Goal: Answer question/provide support: Share knowledge or assist other users

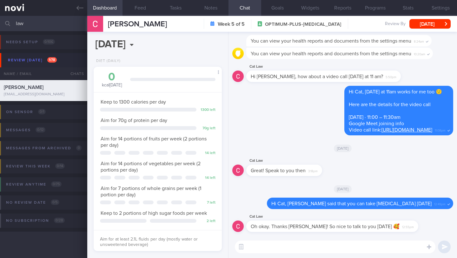
select select "9"
click at [253, 247] on textarea at bounding box center [335, 246] width 201 height 13
click at [394, 250] on textarea "It was great being able to share perspectives with you too" at bounding box center [335, 246] width 201 height 13
click at [382, 249] on textarea "It was great being able to share perspectives with you too" at bounding box center [335, 246] width 201 height 13
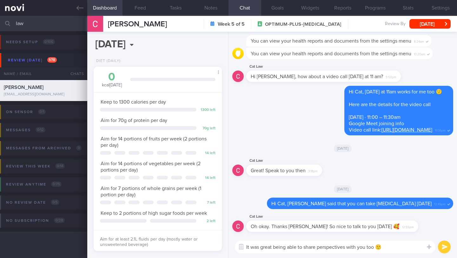
click at [319, 247] on textarea "It was great being able to share perspectives with you too 🙂" at bounding box center [335, 246] width 201 height 13
type textarea "It was great being able to share perspectives with you too 🙂"
click at [445, 249] on button "submit" at bounding box center [444, 246] width 13 height 13
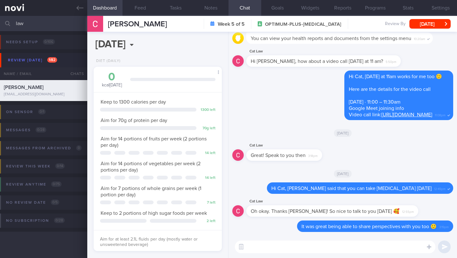
paste textarea "Using fresh espresso (1) Place 1-2 shots of espress in stainless steel flask (2…"
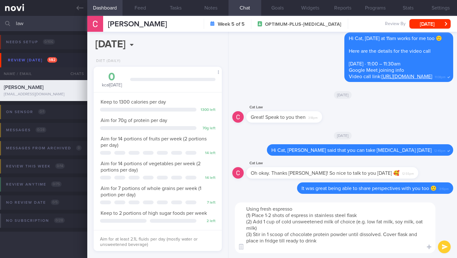
click at [245, 210] on textarea "Using fresh espresso (1) Place 1-2 shots of espress in stainless steel flask (2…" at bounding box center [335, 227] width 201 height 51
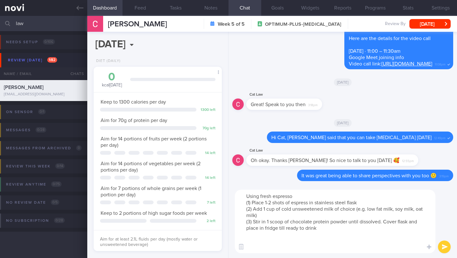
paste textarea "As we discussed, try having a coffee made with 1 scoop of protein powder (about…"
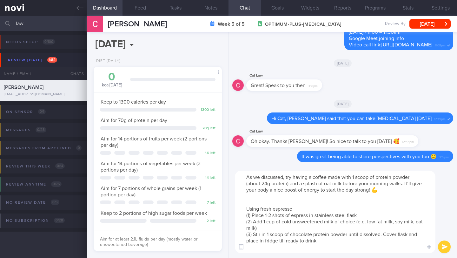
click at [315, 176] on textarea "As we discussed, try having a coffee made with 1 scoop of protein powder (about…" at bounding box center [335, 212] width 201 height 83
drag, startPoint x: 363, startPoint y: 177, endPoint x: 434, endPoint y: 181, distance: 70.3
click at [434, 181] on textarea "As we discussed, try having a protein coffee made with 1 scoop of protein powde…" at bounding box center [335, 212] width 201 height 83
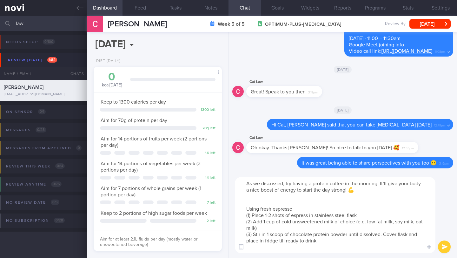
click at [365, 201] on textarea "As we discussed, try having a protein coffee in the morning. It’ll give your bo…" at bounding box center [335, 215] width 201 height 76
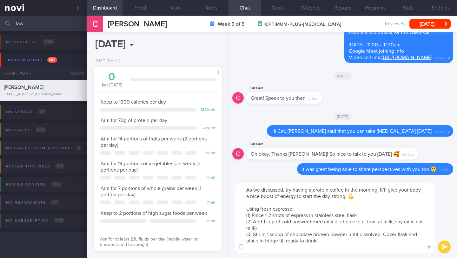
click at [297, 198] on textarea "As we discussed, try having a protein coffee in the morning. It’ll give your bo…" at bounding box center [335, 218] width 201 height 70
click at [404, 198] on textarea "As we discussed, try having a protein coffee in the morning. It’ll give your bo…" at bounding box center [335, 218] width 201 height 70
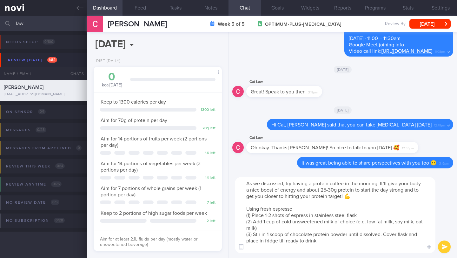
drag, startPoint x: 286, startPoint y: 185, endPoint x: 365, endPoint y: 193, distance: 79.1
click at [373, 195] on textarea "As we discussed, try having a protein coffee in the morning. It’ll give your bo…" at bounding box center [335, 215] width 201 height 76
paste textarea "! It's a great way to start your day strong, giving you an energy boost along w…"
click at [309, 216] on textarea "As we discussed, try having a protein coffee in the morning! It's a great way t…" at bounding box center [335, 215] width 201 height 76
click at [320, 217] on textarea "As we discussed, try having a protein coffee in the morning! It's a great way t…" at bounding box center [335, 215] width 201 height 76
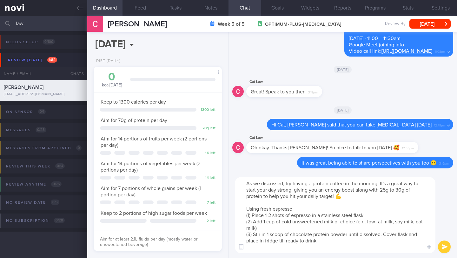
type textarea "As we discussed, try having a protein coffee in the morning! It's a great way t…"
click at [445, 248] on button "submit" at bounding box center [444, 246] width 13 height 13
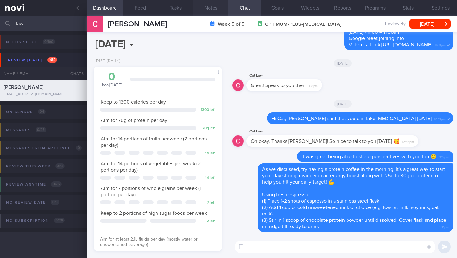
click at [206, 8] on button "Notes" at bounding box center [210, 8] width 35 height 16
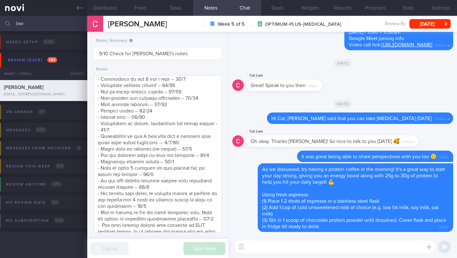
scroll to position [917, 0]
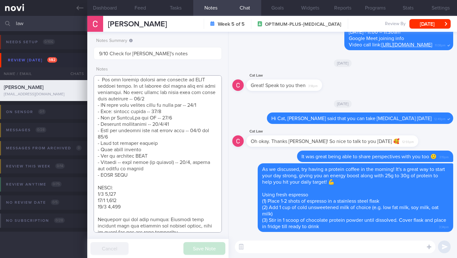
click at [166, 166] on textarea at bounding box center [158, 153] width 128 height 157
click at [167, 163] on textarea at bounding box center [158, 153] width 128 height 157
click at [132, 128] on textarea at bounding box center [158, 153] width 128 height 157
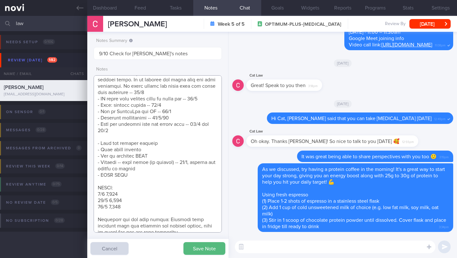
scroll to position [923, 0]
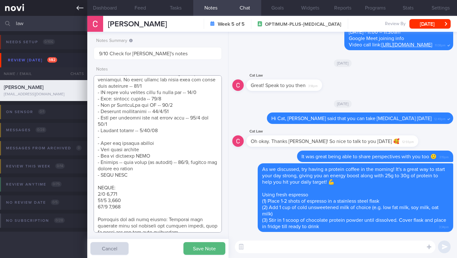
type textarea "SUPPORT NEEDED: How to plan a healthy diet. Does not understand about calories …"
click at [280, 247] on textarea at bounding box center [335, 246] width 201 height 13
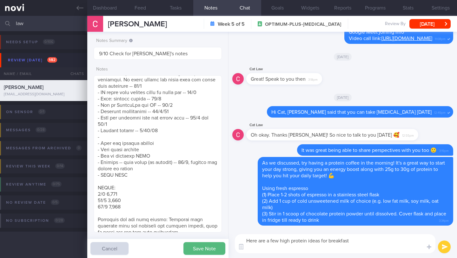
scroll to position [0, 0]
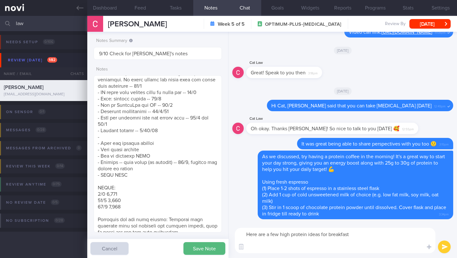
paste textarea "Cottage cheese is a great high protein snack because it can be taken sweet or s…"
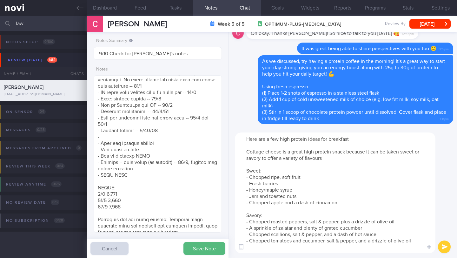
click at [247, 151] on textarea "Here are a few high protein ideas for breakfast Cottage cheese is a great high …" at bounding box center [335, 192] width 201 height 121
click at [285, 152] on textarea "Here are a few high protein ideas for breakfast *Cottage cheese is a great high…" at bounding box center [335, 192] width 201 height 121
click at [369, 139] on textarea "Here are a few high protein ideas for breakfast *Cottage cheese* is a great hig…" at bounding box center [335, 192] width 201 height 121
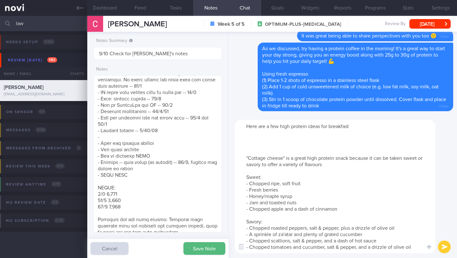
paste textarea "*Protein Overnight Oats* (25g protein) - 40g rolled oats - 150ml unsweetened so…"
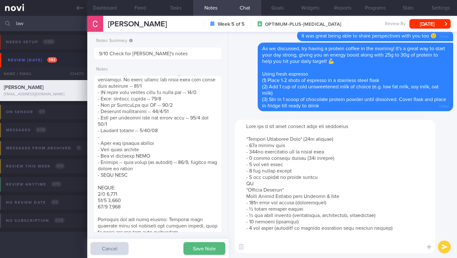
click at [276, 185] on textarea at bounding box center [335, 186] width 201 height 133
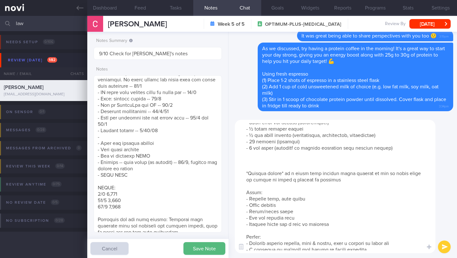
scroll to position [102, 0]
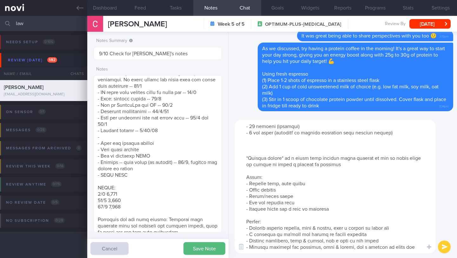
drag, startPoint x: 242, startPoint y: 172, endPoint x: 347, endPoint y: 258, distance: 135.6
click at [347, 258] on div "​ ​" at bounding box center [343, 186] width 229 height 143
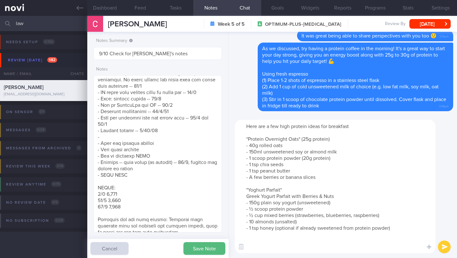
scroll to position [0, 0]
paste textarea "OR *Scrambled Eggs with Veggies & Whole Wheat Toast* - 2 large eggs (scrambled)…"
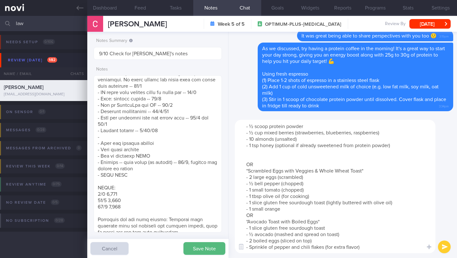
click at [274, 158] on textarea "Here are a few high protein ideas for breakfast *Protein Overnight Oats* (25g p…" at bounding box center [335, 186] width 201 height 133
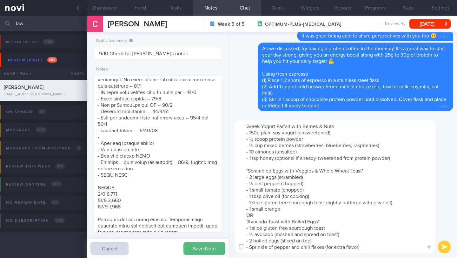
scroll to position [76, 0]
click at [270, 207] on textarea "Here are a few high protein ideas for breakfast *Protein Overnight Oats* (25g p…" at bounding box center [335, 186] width 201 height 133
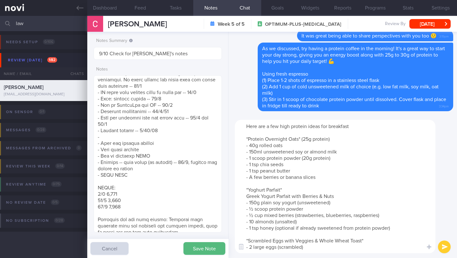
click at [337, 138] on textarea "Here are a few high protein ideas for breakfast *Protein Overnight Oats* (25g p…" at bounding box center [335, 186] width 201 height 133
click at [365, 129] on textarea "Here are a few high protein ideas for breakfast *Protein Overnight Oats* - 40g …" at bounding box center [335, 186] width 201 height 133
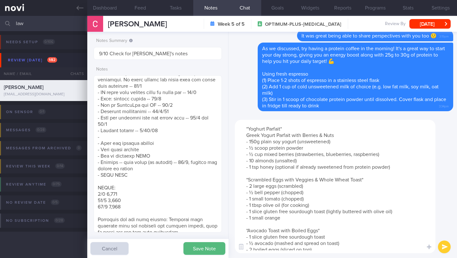
scroll to position [61, 0]
drag, startPoint x: 288, startPoint y: 219, endPoint x: 264, endPoint y: 219, distance: 23.8
click at [264, 219] on textarea "Here are a few high protein ideas for breakfast (each provides 20-30g protein) …" at bounding box center [335, 186] width 201 height 133
click at [301, 219] on textarea "Here are a few high protein ideas for breakfast (each provides 20-30g protein) …" at bounding box center [335, 186] width 201 height 133
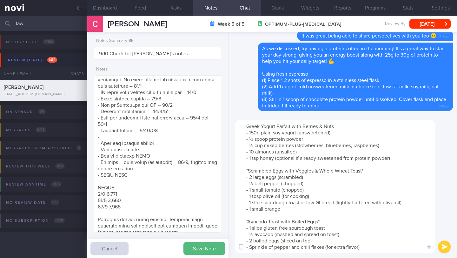
scroll to position [83, 0]
drag, startPoint x: 283, startPoint y: 222, endPoint x: 265, endPoint y: 223, distance: 17.8
click at [265, 223] on textarea "Here are a few high protein ideas for breakfast (each provides 20-30g protein) …" at bounding box center [335, 186] width 201 height 133
click at [315, 218] on textarea "Here are a few high protein ideas for breakfast (each provides 20-30g protein) …" at bounding box center [335, 186] width 201 height 133
click at [314, 220] on textarea "Here are a few high protein ideas for breakfast (each provides 20-30g protein) …" at bounding box center [335, 186] width 201 height 133
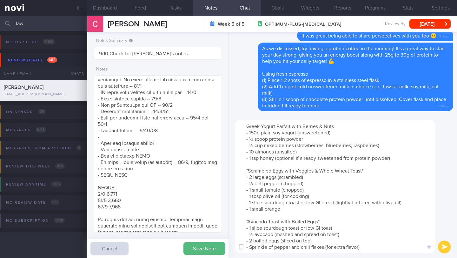
click at [336, 195] on textarea "Here are a few high protein ideas for breakfast (each provides 20-30g protein) …" at bounding box center [335, 186] width 201 height 133
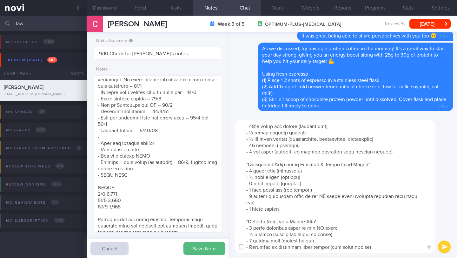
click at [301, 196] on textarea at bounding box center [335, 186] width 201 height 133
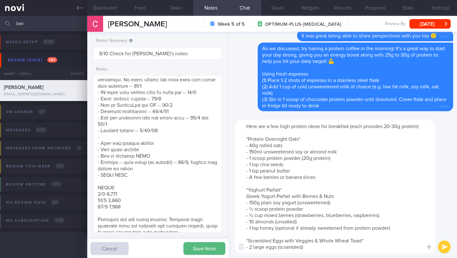
scroll to position [76, 0]
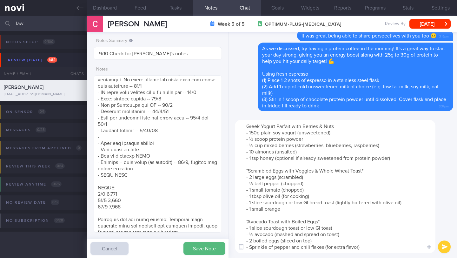
drag, startPoint x: 247, startPoint y: 134, endPoint x: 384, endPoint y: 244, distance: 175.8
click at [388, 250] on textarea "Here are a few high protein ideas for breakfast (each provides 20-30g protein) …" at bounding box center [335, 186] width 201 height 133
type textarea "Here are a few high protein ideas for breakfast (each provides 20-30g protein) …"
click at [443, 247] on button "submit" at bounding box center [444, 246] width 13 height 13
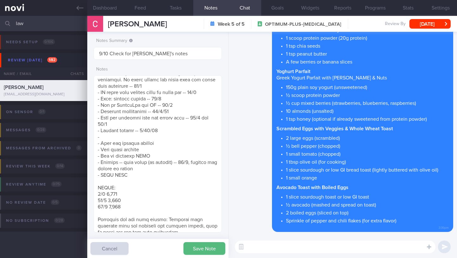
scroll to position [0, 0]
click at [195, 247] on button "Save Note" at bounding box center [205, 248] width 42 height 13
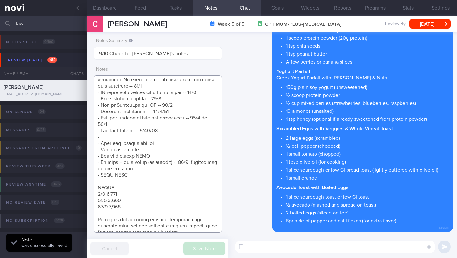
click at [129, 138] on textarea at bounding box center [158, 153] width 128 height 157
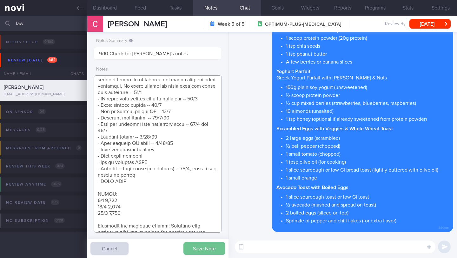
type textarea "SUPPORT NEEDED: How to plan a healthy diet. Does not understand about calories …"
click at [199, 247] on button "Save Note" at bounding box center [205, 248] width 42 height 13
paste textarea "You can mix protein powder into different cold beverages or foods, like juice, …"
type textarea "You can mix protein powder into different cold beverages or foods, like juice, …"
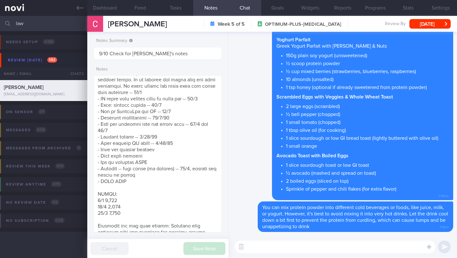
paste textarea "Here is a simple guide on when to use it to help with your weight loss goals: -…"
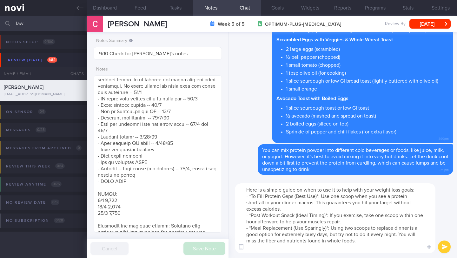
click at [323, 197] on textarea "Here is a simple guide on when to use it to help with your weight loss goals: -…" at bounding box center [335, 218] width 201 height 70
click at [356, 197] on textarea "Here is a simple guide on when to use it to help with your weight loss goals: -…" at bounding box center [335, 218] width 201 height 70
type textarea "Here is a simple guide on when to use it to help with your weight loss goals: -…"
click at [448, 251] on button "submit" at bounding box center [444, 246] width 13 height 13
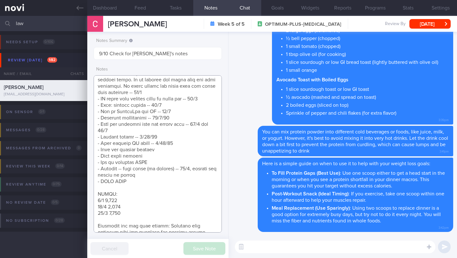
click at [174, 136] on textarea at bounding box center [158, 153] width 128 height 157
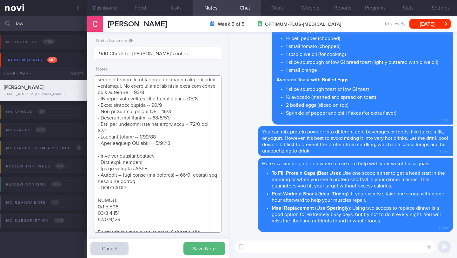
paste textarea "Protein Powder and Timing"
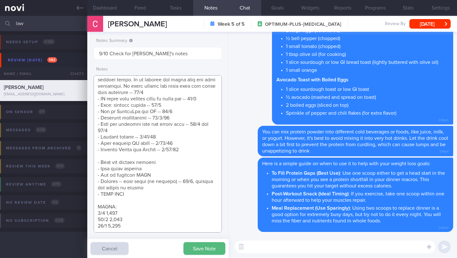
type textarea "SUPPORT NEEDED: How to plan a healthy diet. Does not understand about calories …"
click at [252, 164] on div at bounding box center [252, 164] width 11 height 12
click at [251, 152] on button "Delete" at bounding box center [246, 151] width 26 height 10
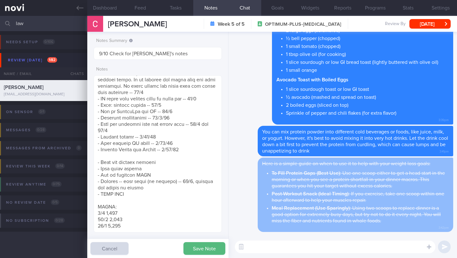
click at [255, 251] on textarea at bounding box center [335, 246] width 201 height 13
paste textarea "There are several instances where you can use a protein shake during the weight…"
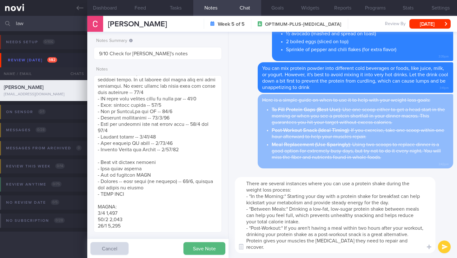
type textarea "There are several instances where you can use a protein shake during the weight…"
click at [442, 251] on button "submit" at bounding box center [444, 246] width 13 height 13
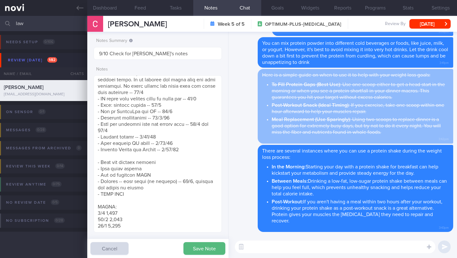
paste textarea "*Post-Workout Snacks* If you don't have a meal within 2 hours after your workou…"
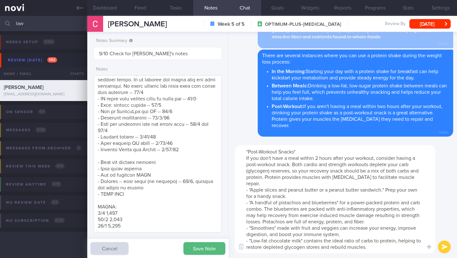
type textarea "*Post-Workout Snacks* If you don't have a meal within 2 hours after your workou…"
click at [129, 149] on textarea at bounding box center [158, 153] width 128 height 157
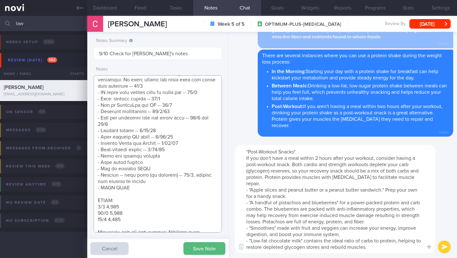
type textarea "SUPPORT NEEDED: How to plan a healthy diet. Does not understand about calories …"
drag, startPoint x: 378, startPoint y: 241, endPoint x: 305, endPoint y: 235, distance: 73.3
click at [305, 235] on textarea "*Post-Workout Snacks* If you don't have a meal within 2 hours after your workou…" at bounding box center [335, 199] width 201 height 108
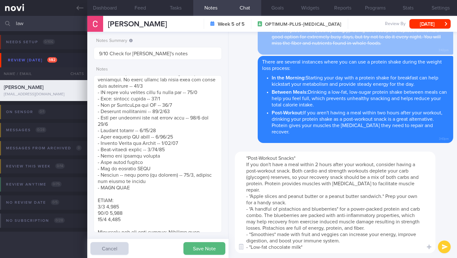
drag, startPoint x: 336, startPoint y: 231, endPoint x: 341, endPoint y: 229, distance: 6.0
click at [341, 229] on textarea "*Post-Workout Snacks* If you don't have a meal within 2 hours after your workou…" at bounding box center [335, 203] width 201 height 102
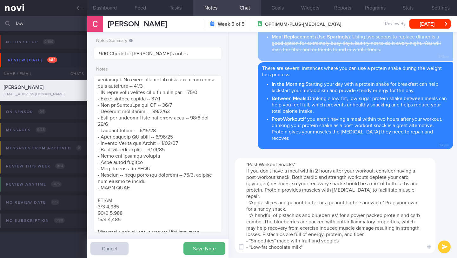
drag, startPoint x: 375, startPoint y: 227, endPoint x: 341, endPoint y: 210, distance: 38.5
click at [341, 210] on textarea "*Post-Workout Snacks* If you don't have a meal within 2 hours after your workou…" at bounding box center [335, 205] width 201 height 95
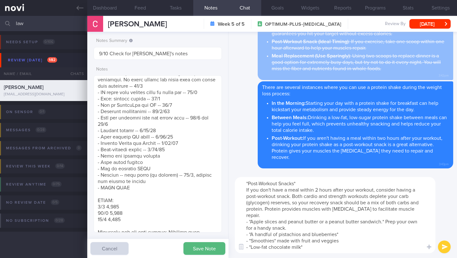
drag, startPoint x: 384, startPoint y: 221, endPoint x: 386, endPoint y: 216, distance: 4.8
click at [386, 216] on textarea "*Post-Workout Snacks* If you don't have a meal within 2 hours after your workou…" at bounding box center [335, 215] width 201 height 76
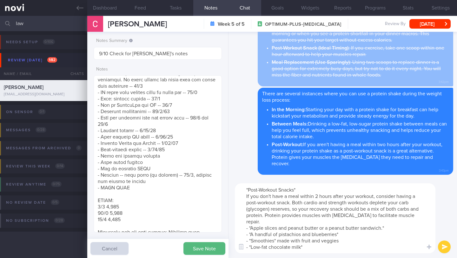
type textarea "*Post-Workout Snacks* If you don't have a meal within 2 hours after your workou…"
click at [445, 248] on button "submit" at bounding box center [444, 246] width 13 height 13
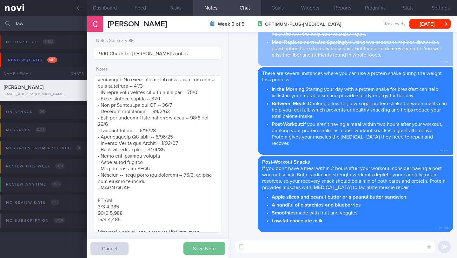
click at [198, 250] on button "Save Note" at bounding box center [205, 248] width 42 height 13
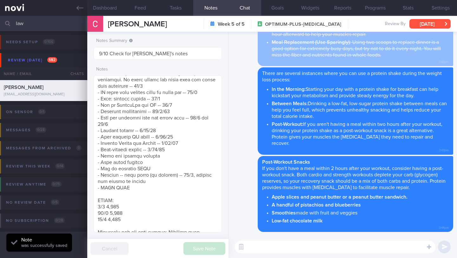
click at [434, 25] on button "[DATE]" at bounding box center [430, 24] width 41 height 10
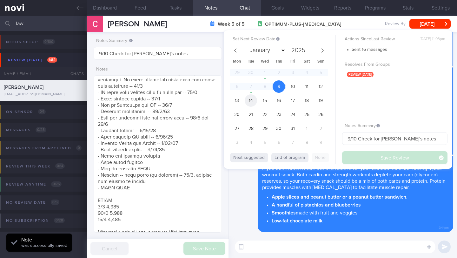
click at [249, 101] on span "14" at bounding box center [251, 100] width 12 height 12
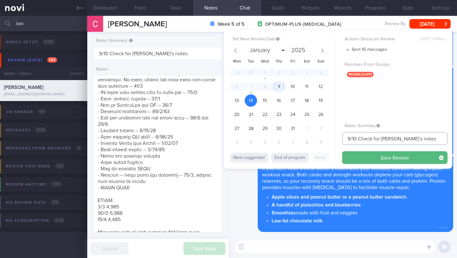
drag, startPoint x: 349, startPoint y: 139, endPoint x: 326, endPoint y: 138, distance: 23.6
click at [326, 138] on div "Set Next Review Date [DATE] January February March April May June July August S…" at bounding box center [338, 99] width 229 height 139
drag, startPoint x: 384, startPoint y: 139, endPoint x: 425, endPoint y: 137, distance: 41.1
click at [425, 137] on input "14-16/10 Check for [PERSON_NAME]'s notes" at bounding box center [394, 138] width 105 height 13
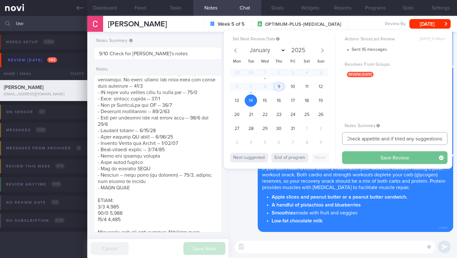
type input "14-16/10 Check appetite and if tried any suggestions"
click at [400, 159] on button "Save Review" at bounding box center [394, 157] width 105 height 13
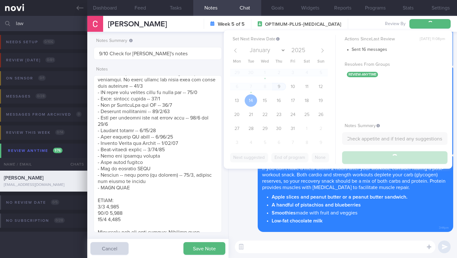
scroll to position [0, 0]
type input "14-16/10 Check appetite and if tried any suggestions"
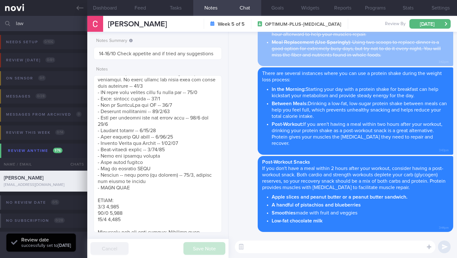
click at [324, 248] on textarea at bounding box center [335, 246] width 201 height 13
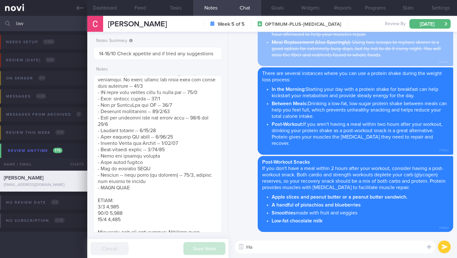
type textarea "H"
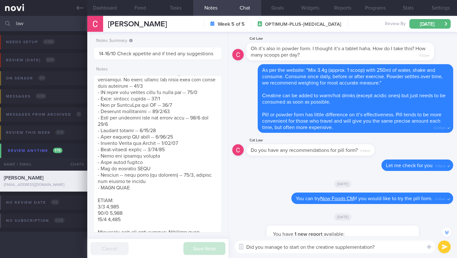
scroll to position [-1388, 0]
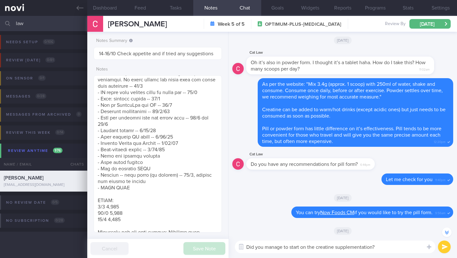
type textarea "Did you manage to start on the creatine supplementation?"
click at [449, 248] on button "submit" at bounding box center [444, 246] width 13 height 13
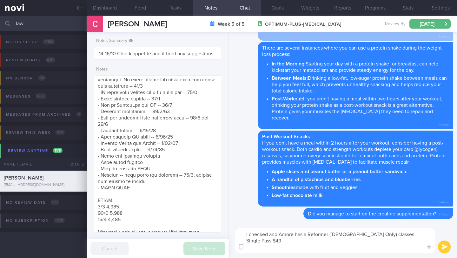
scroll to position [0, 0]
drag, startPoint x: 283, startPoint y: 244, endPoint x: 237, endPoint y: 241, distance: 46.8
click at [237, 241] on textarea "I checked and Amore has a Reformer ([DEMOGRAPHIC_DATA] Only) classes Single Pas…" at bounding box center [335, 240] width 201 height 25
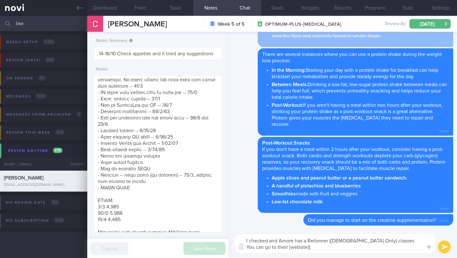
paste textarea "[URL][DOMAIN_NAME]"
type textarea "I checked and Amore has a Reformer ([DEMOGRAPHIC_DATA] Only) classes You can go…"
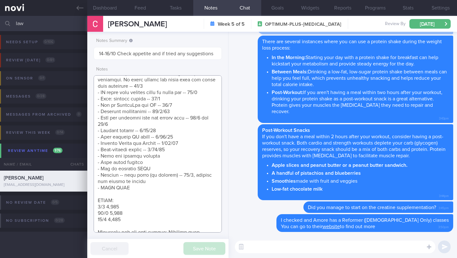
click at [169, 153] on textarea at bounding box center [158, 153] width 128 height 157
click at [171, 152] on textarea at bounding box center [158, 153] width 128 height 157
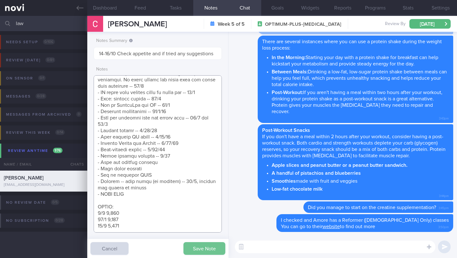
type textarea "SUPPORT NEEDED: How to plan a healthy diet. Does not understand about calories …"
click at [207, 249] on button "Save Note" at bounding box center [205, 248] width 42 height 13
click at [370, 9] on button "Programs" at bounding box center [375, 8] width 33 height 16
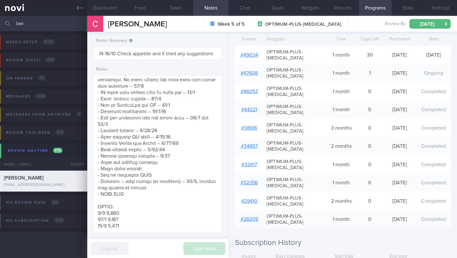
scroll to position [254, 0]
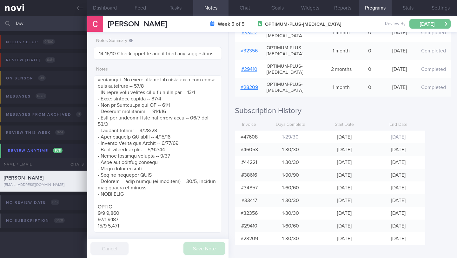
click at [430, 24] on button "[DATE]" at bounding box center [430, 24] width 41 height 10
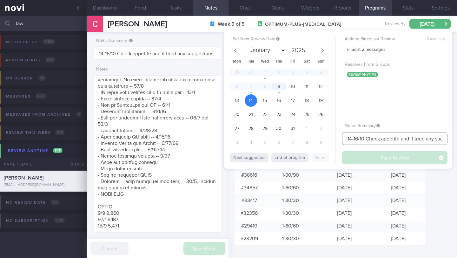
scroll to position [0, 20]
drag, startPoint x: 367, startPoint y: 139, endPoint x: 448, endPoint y: 139, distance: 81.0
click at [448, 139] on input "14-16/10 Check appetite and if tried any suggestions" at bounding box center [394, 138] width 105 height 13
click at [25, 26] on input "law" at bounding box center [228, 23] width 457 height 15
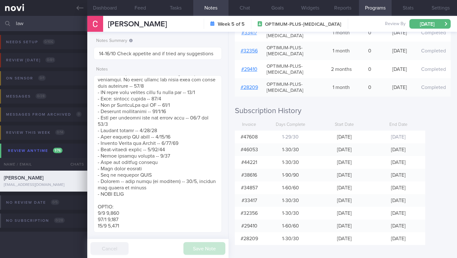
click at [25, 26] on input "law" at bounding box center [228, 23] width 457 height 15
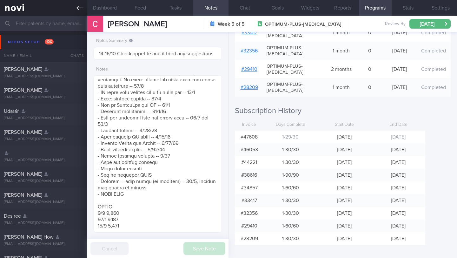
click at [82, 7] on icon at bounding box center [80, 7] width 7 height 7
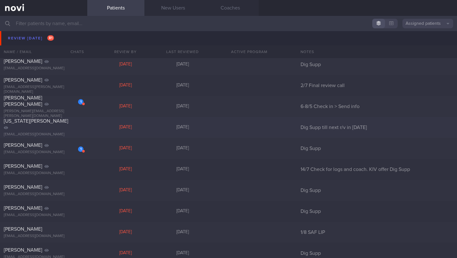
scroll to position [2489, 0]
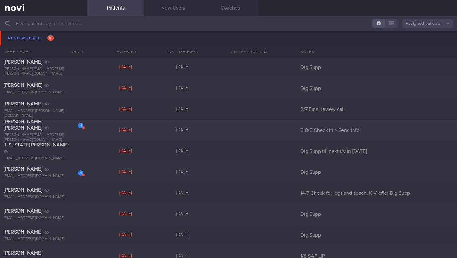
click at [66, 130] on div "[PERSON_NAME] [PERSON_NAME]" at bounding box center [43, 124] width 78 height 13
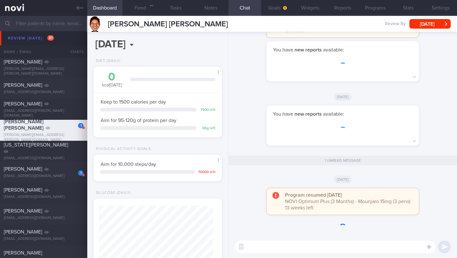
scroll to position [56, 112]
select select "9"
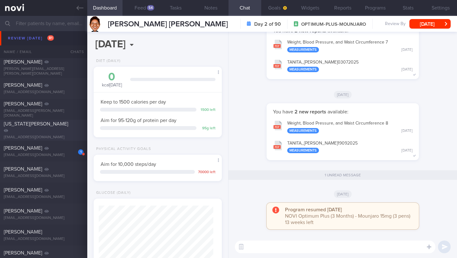
scroll to position [57, 115]
click at [441, 25] on button "[DATE]" at bounding box center [430, 24] width 41 height 10
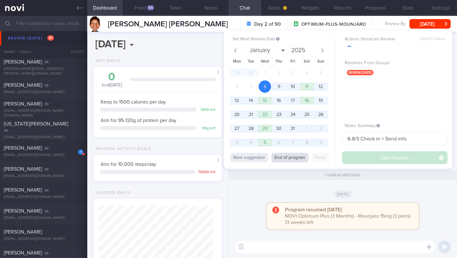
click at [293, 160] on button "End of program" at bounding box center [290, 158] width 37 height 10
type input "2026"
select select "0"
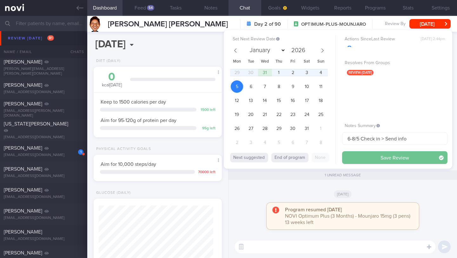
click at [366, 155] on button "Save Review" at bounding box center [394, 157] width 105 height 13
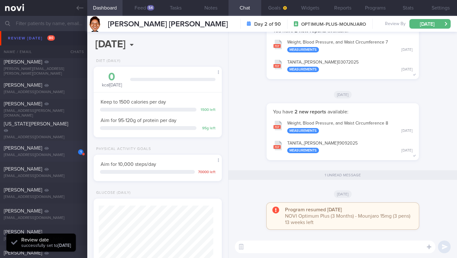
click at [62, 151] on div "1 [PERSON_NAME] [EMAIL_ADDRESS][DOMAIN_NAME]" at bounding box center [43, 151] width 87 height 13
type input "2025"
type input "Dig Supp"
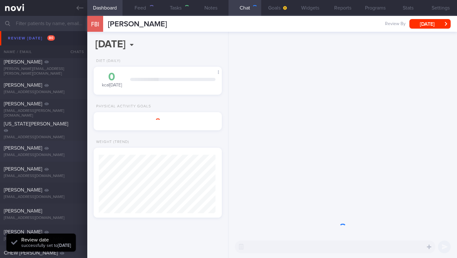
scroll to position [65, 112]
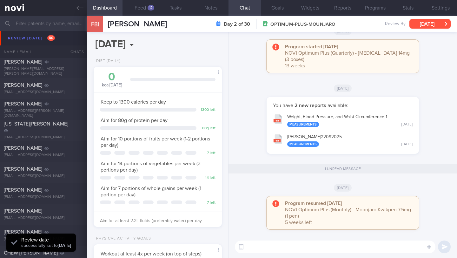
click at [433, 24] on button "[DATE]" at bounding box center [430, 24] width 41 height 10
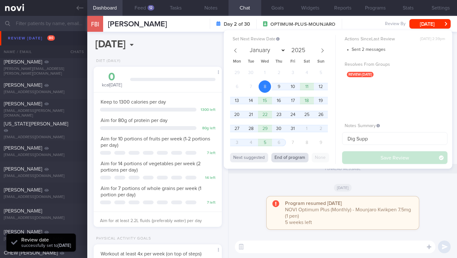
click at [306, 156] on button "End of program" at bounding box center [290, 158] width 37 height 10
select select "10"
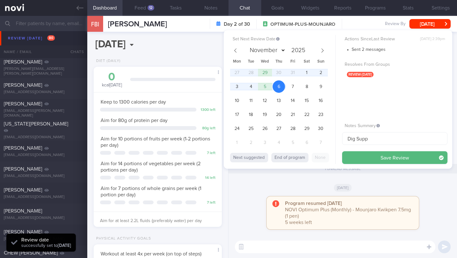
click at [371, 157] on button "Save Review" at bounding box center [394, 157] width 105 height 13
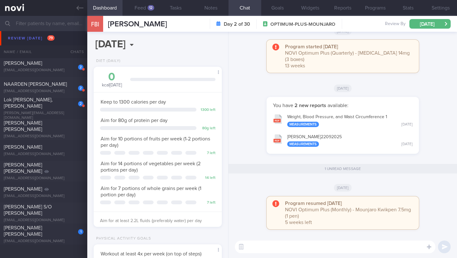
scroll to position [3500, 0]
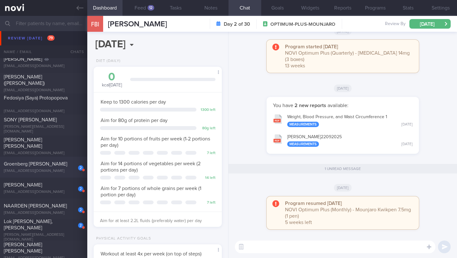
click at [39, 172] on div "[EMAIL_ADDRESS][DOMAIN_NAME]" at bounding box center [44, 171] width 80 height 5
type input "As needed"
select select "9"
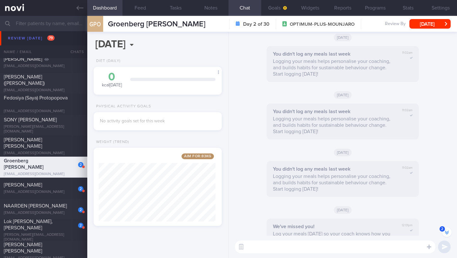
scroll to position [-1847, 0]
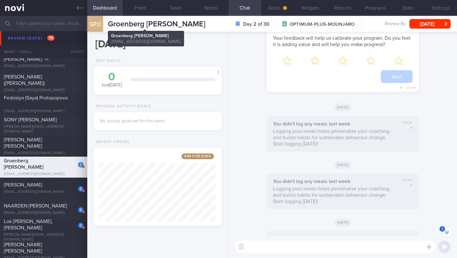
click at [151, 21] on span "Groenberg [PERSON_NAME]" at bounding box center [157, 24] width 98 height 8
click at [150, 21] on span "Groenberg [PERSON_NAME]" at bounding box center [157, 24] width 98 height 8
copy div "Groenberg [PERSON_NAME] Petri Olavi [EMAIL_ADDRESS][DOMAIN_NAME]"
click at [44, 27] on input "text" at bounding box center [228, 23] width 457 height 15
